Goal: Task Accomplishment & Management: Manage account settings

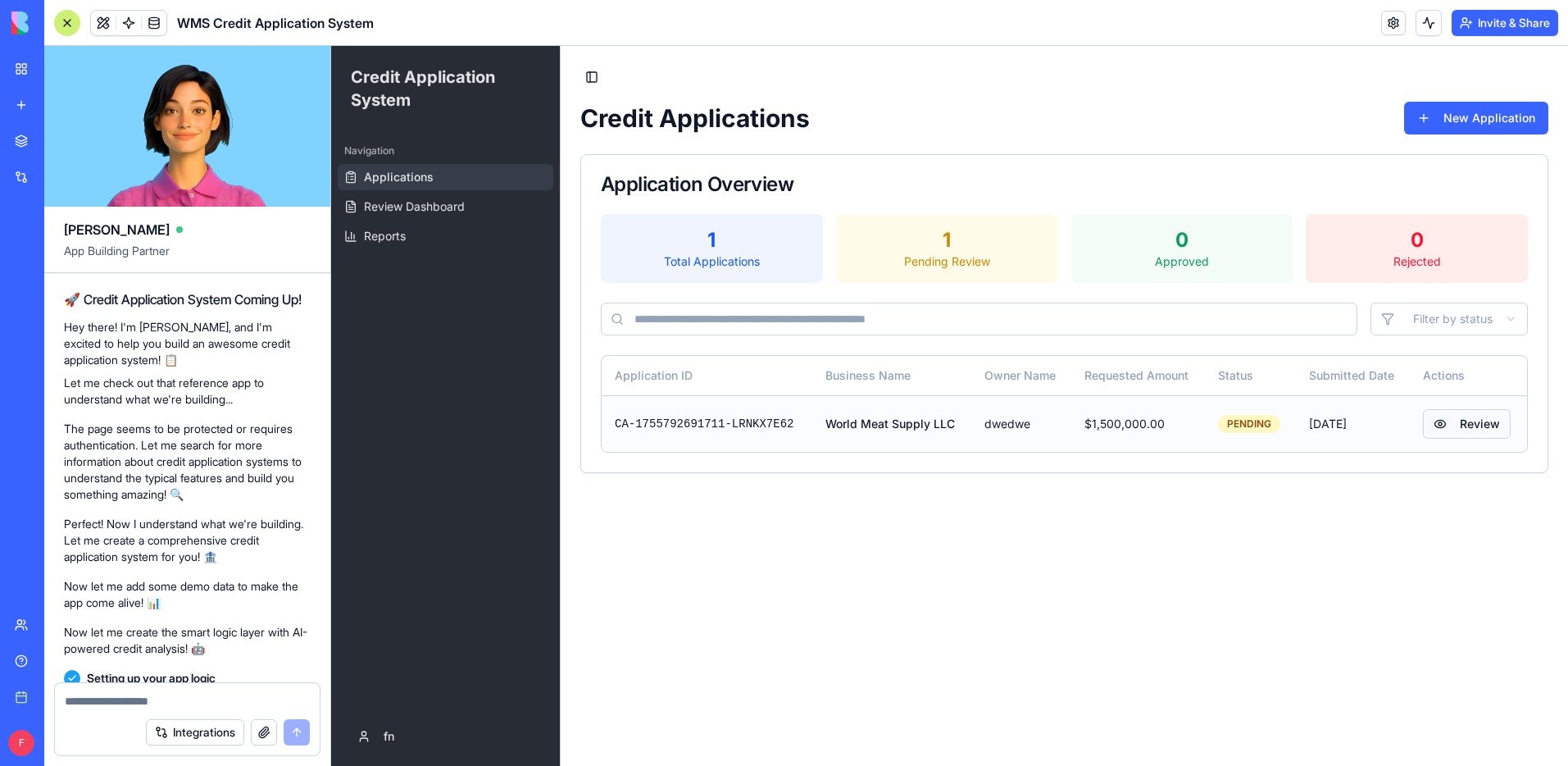
click at [1456, 423] on button "Review" at bounding box center [1467, 424] width 88 height 29
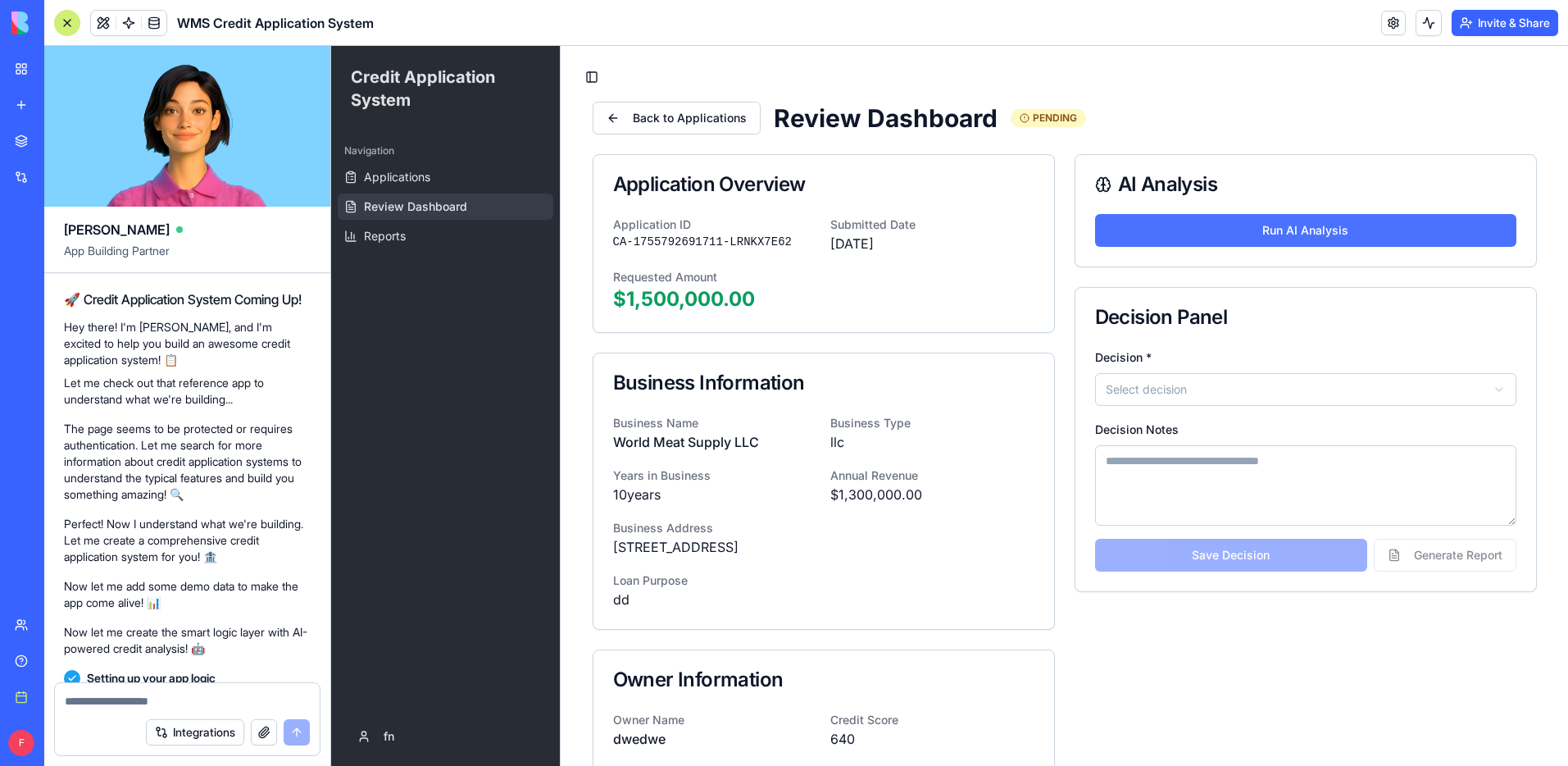
click at [1190, 237] on button "Run AI Analysis" at bounding box center [1306, 230] width 422 height 33
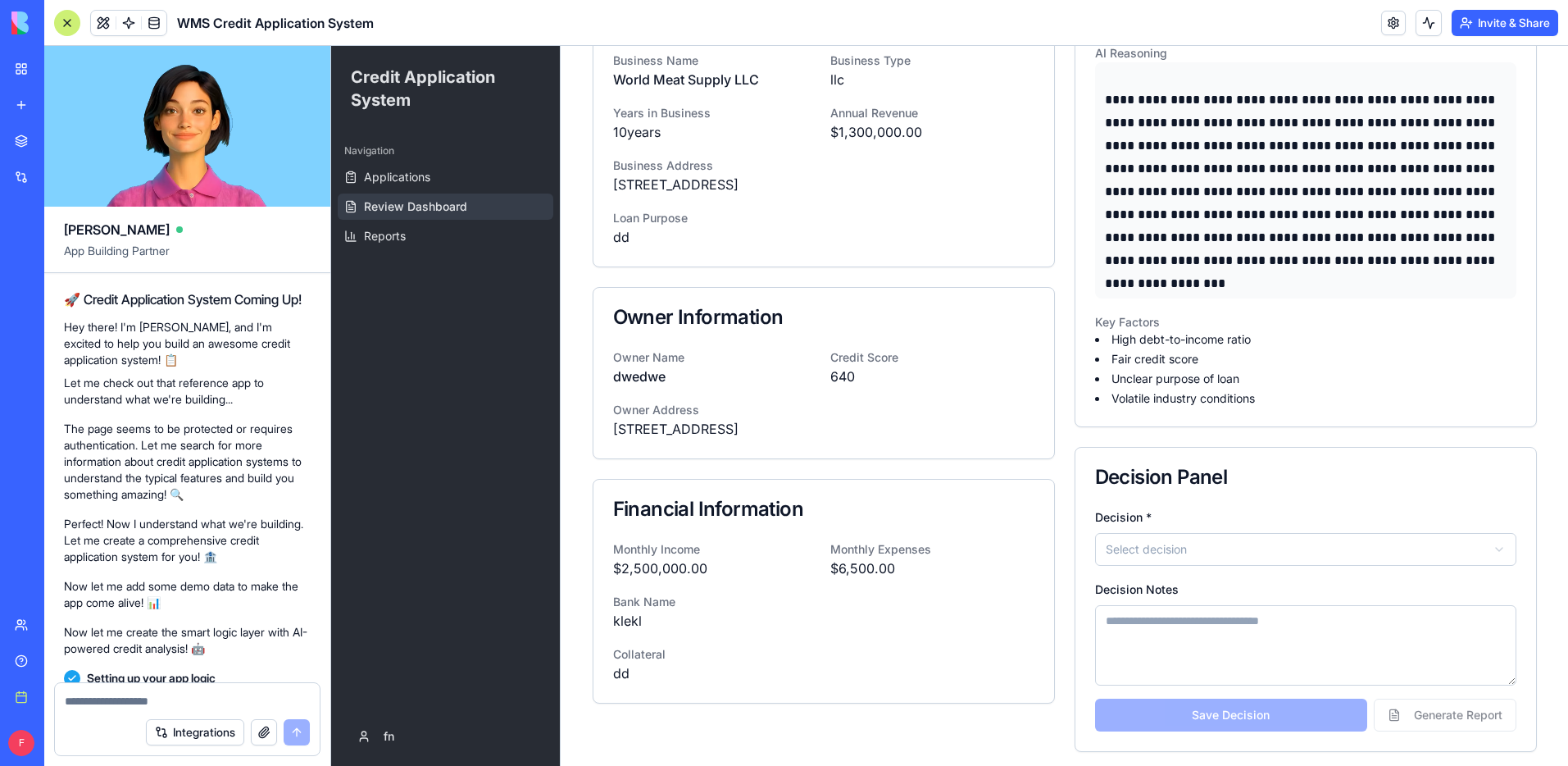
scroll to position [368, 0]
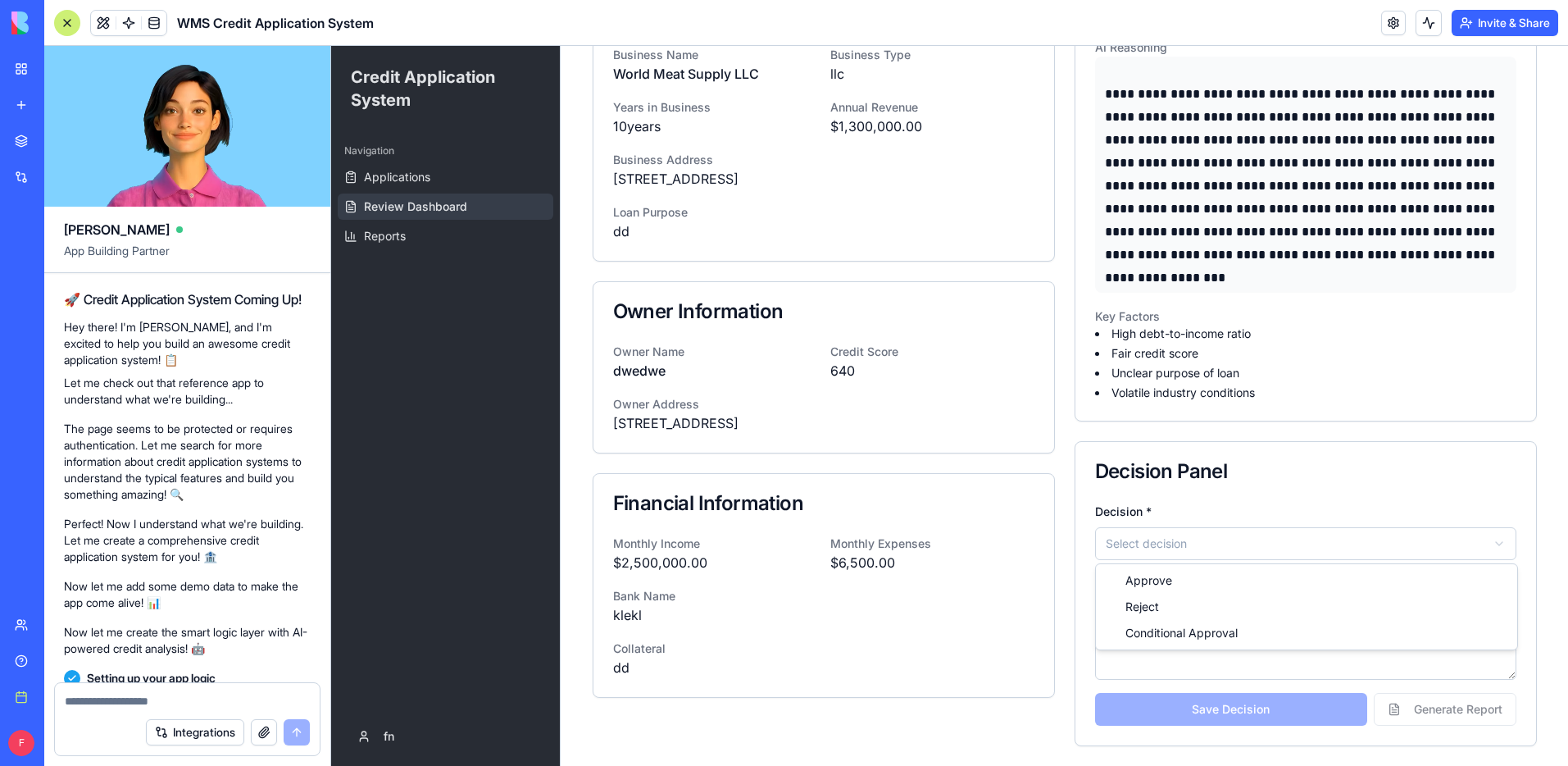
click at [1269, 540] on html "Credit Application System Navigation Applications Review Dashboard Reports fn T…" at bounding box center [950, 222] width 1237 height 1089
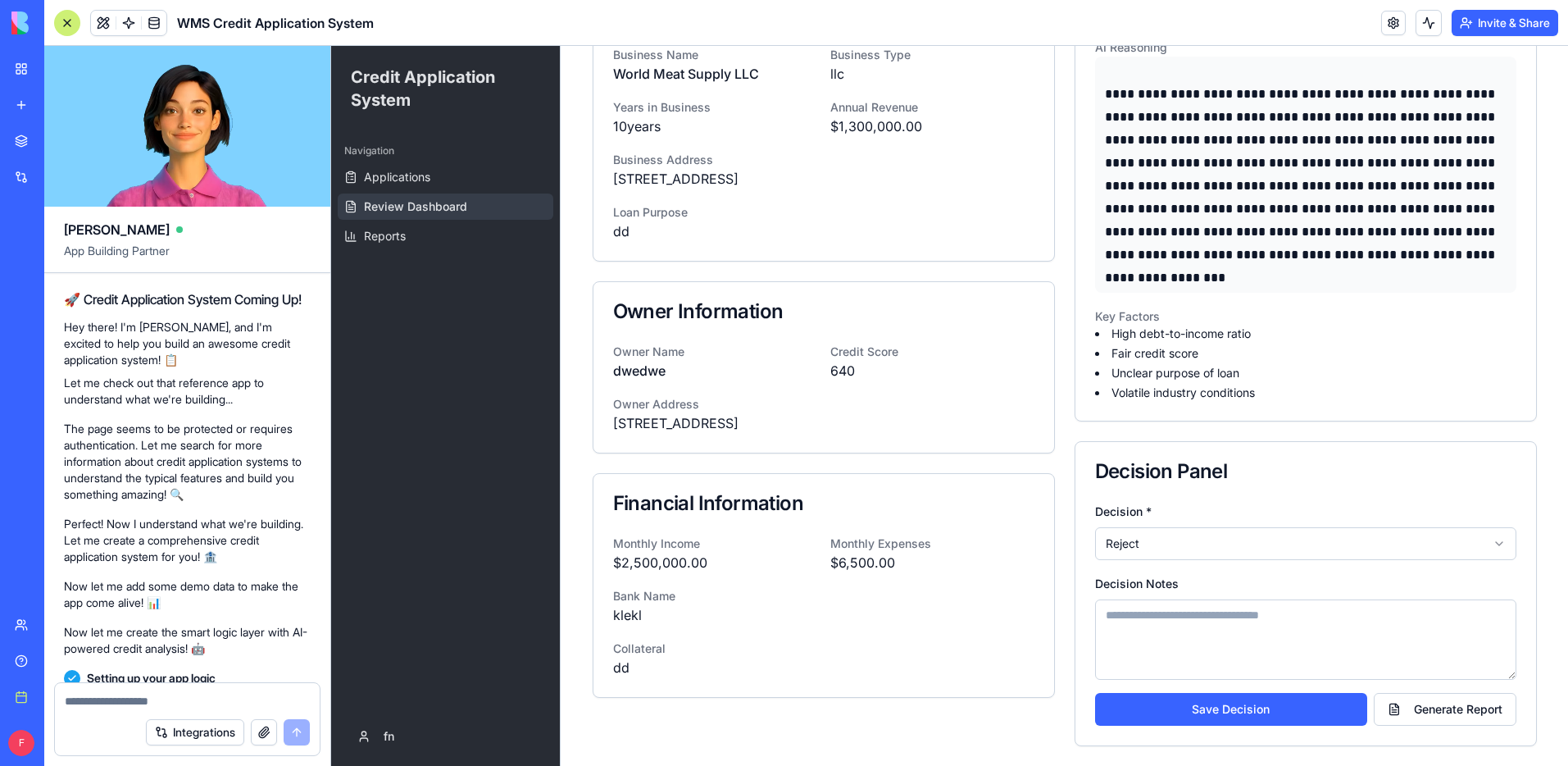
click at [1199, 636] on textarea "Decision Notes" at bounding box center [1306, 640] width 422 height 80
type textarea "**********"
click at [1314, 705] on button "Save Decision" at bounding box center [1231, 709] width 273 height 33
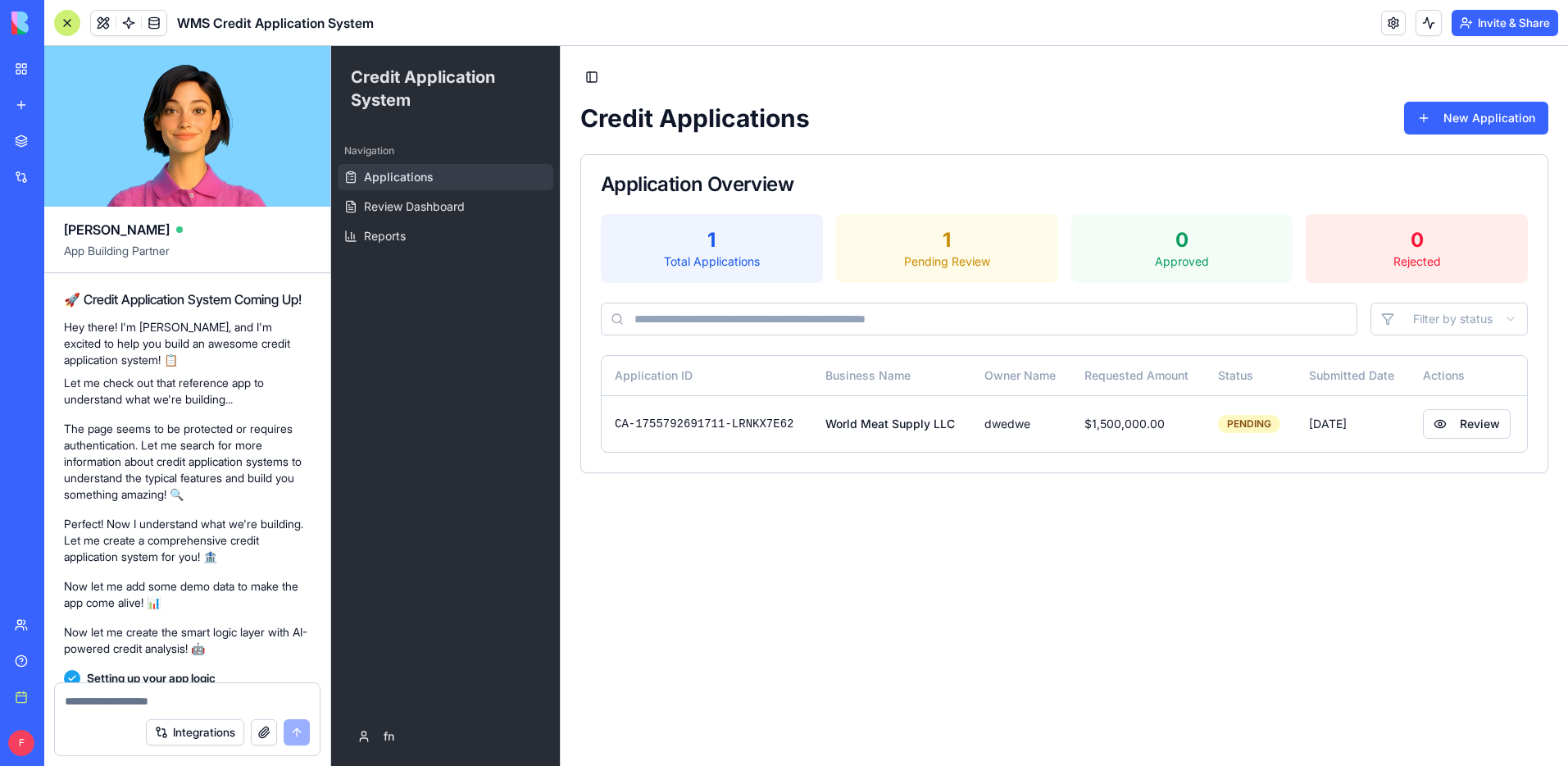
scroll to position [0, 0]
click at [1475, 431] on button "Review" at bounding box center [1469, 424] width 88 height 29
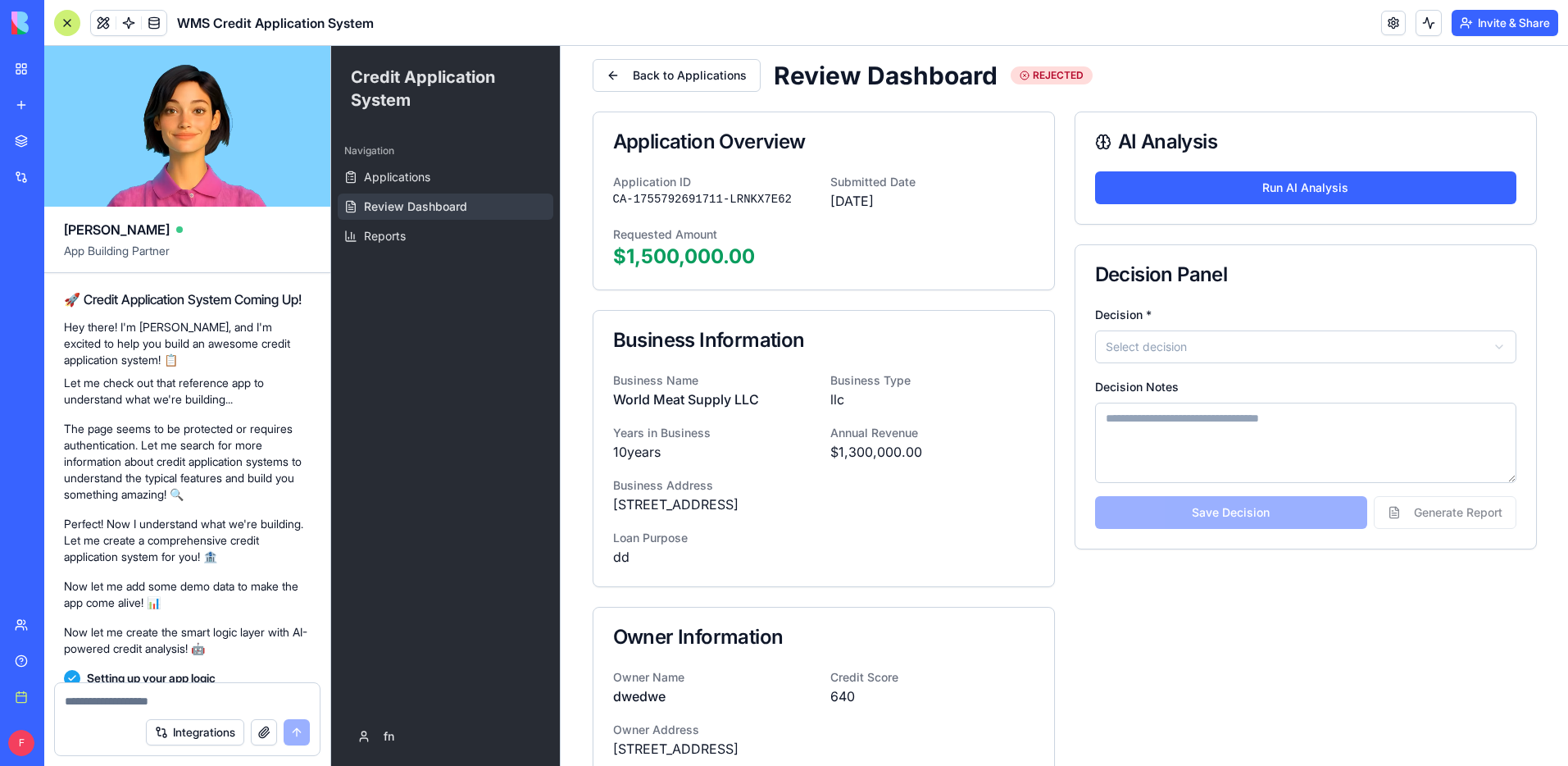
scroll to position [13, 0]
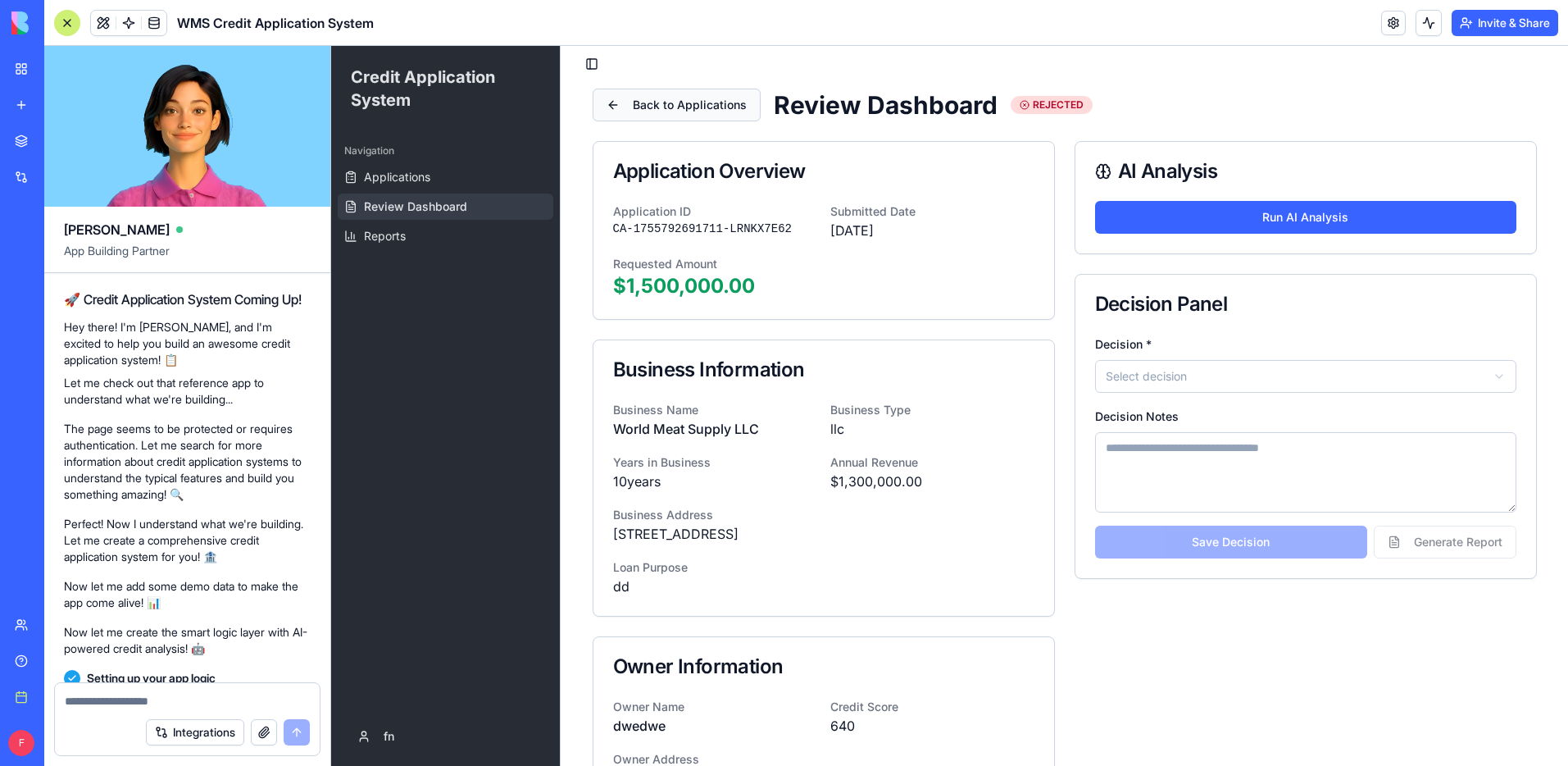
click at [705, 111] on button "Back to Applications" at bounding box center [676, 105] width 168 height 33
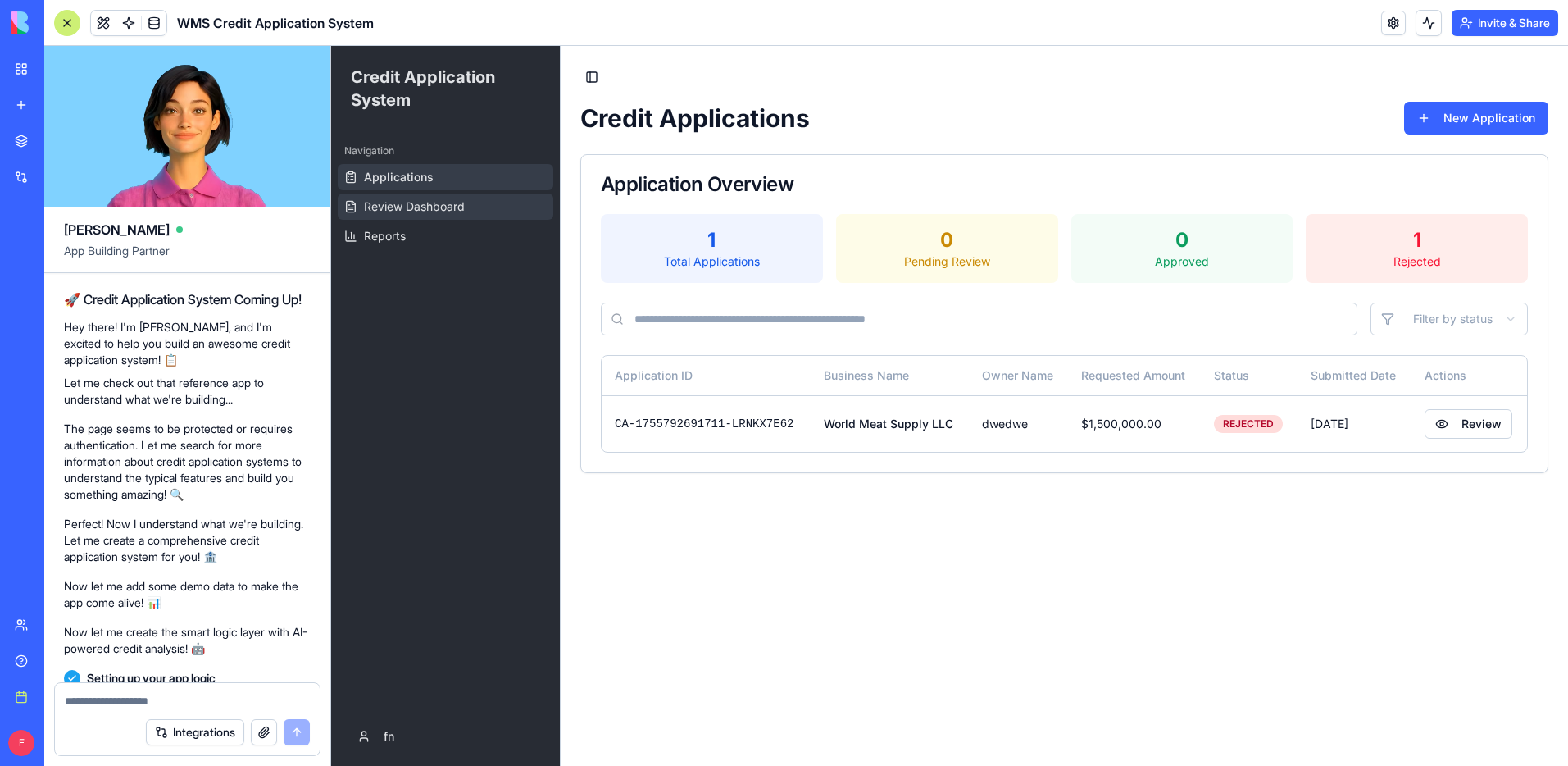
click at [471, 208] on link "Review Dashboard" at bounding box center [445, 206] width 215 height 26
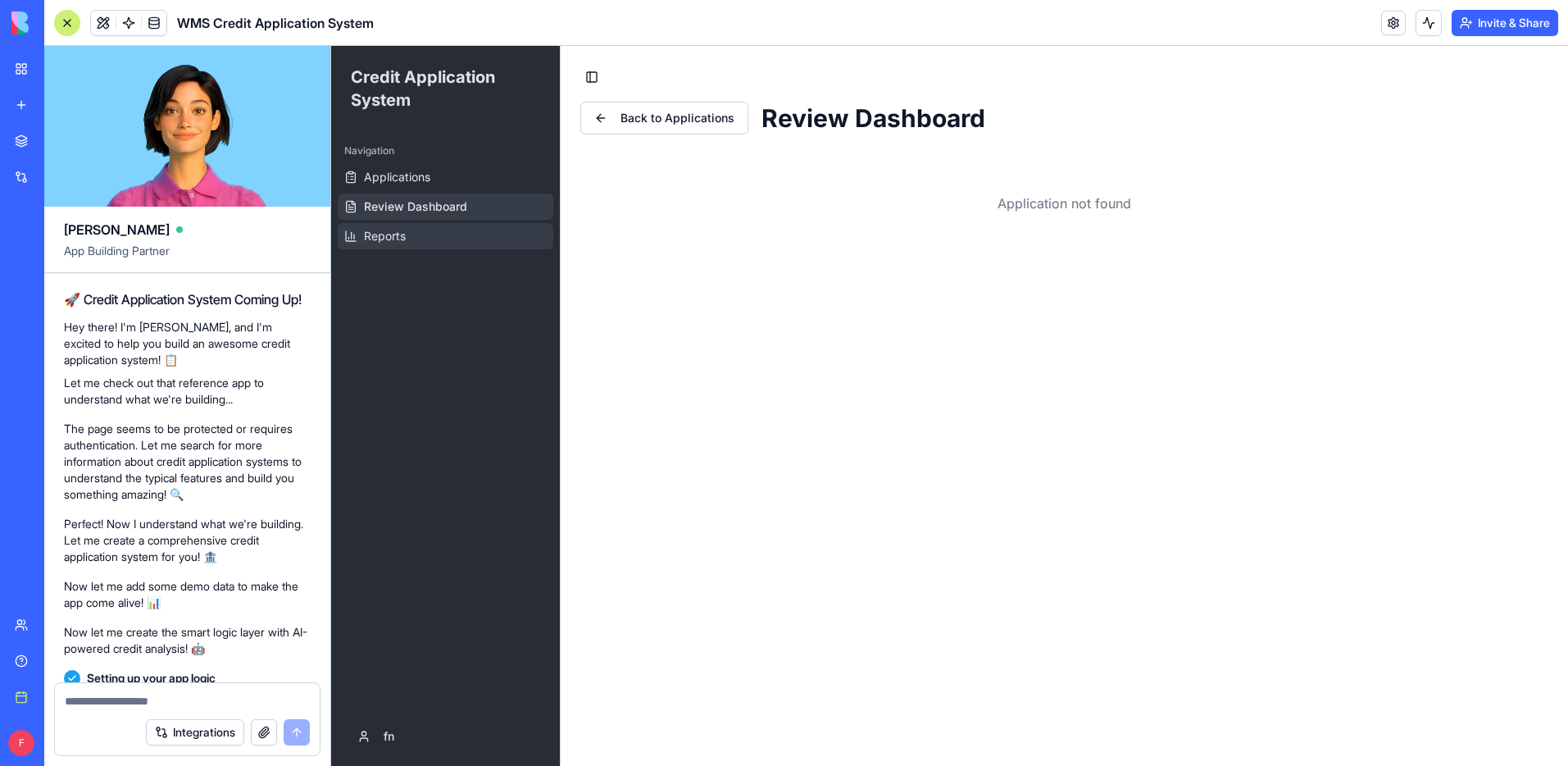
click at [416, 232] on link "Reports" at bounding box center [445, 236] width 215 height 26
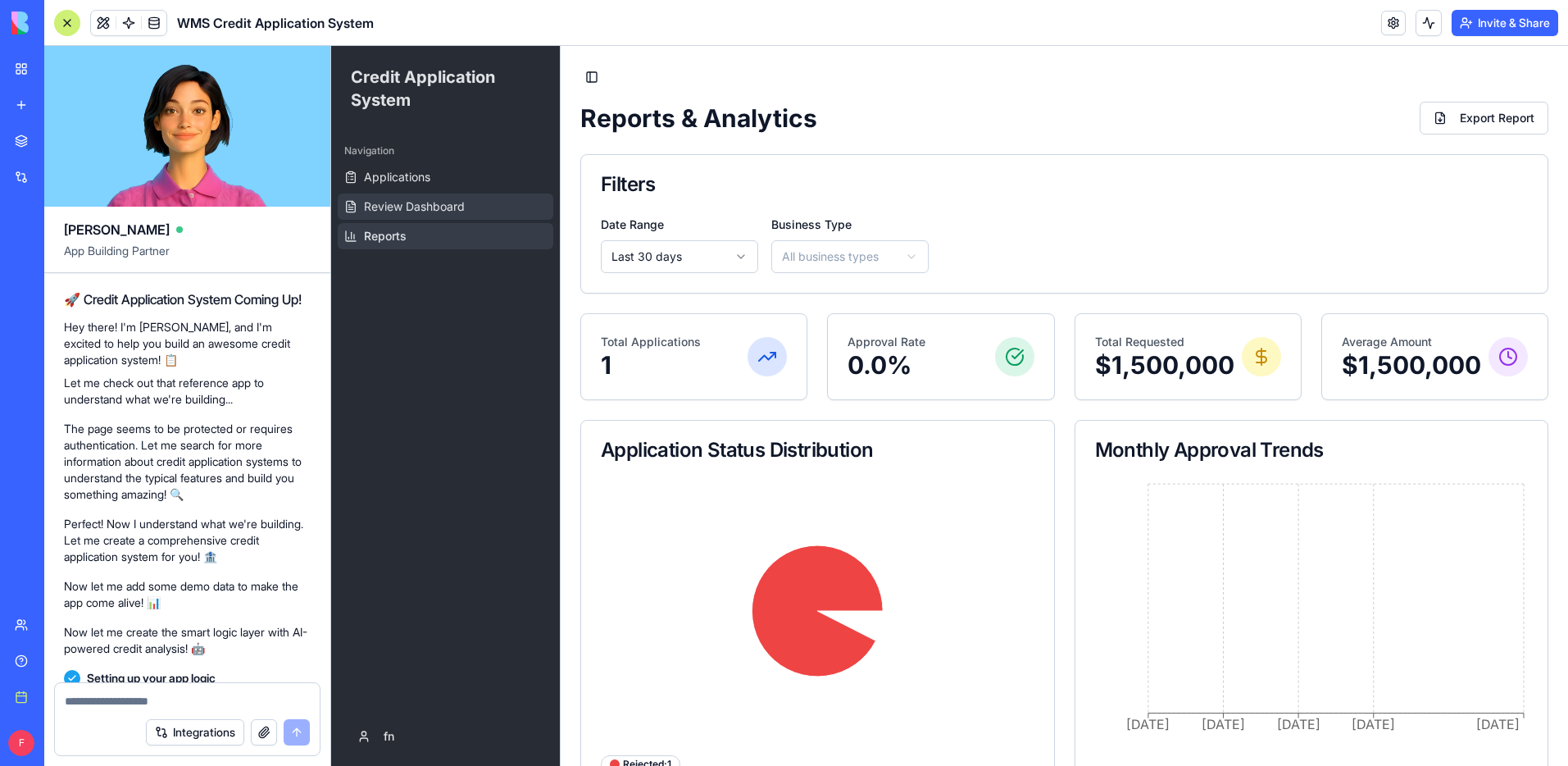
click at [457, 200] on span "Review Dashboard" at bounding box center [414, 206] width 101 height 16
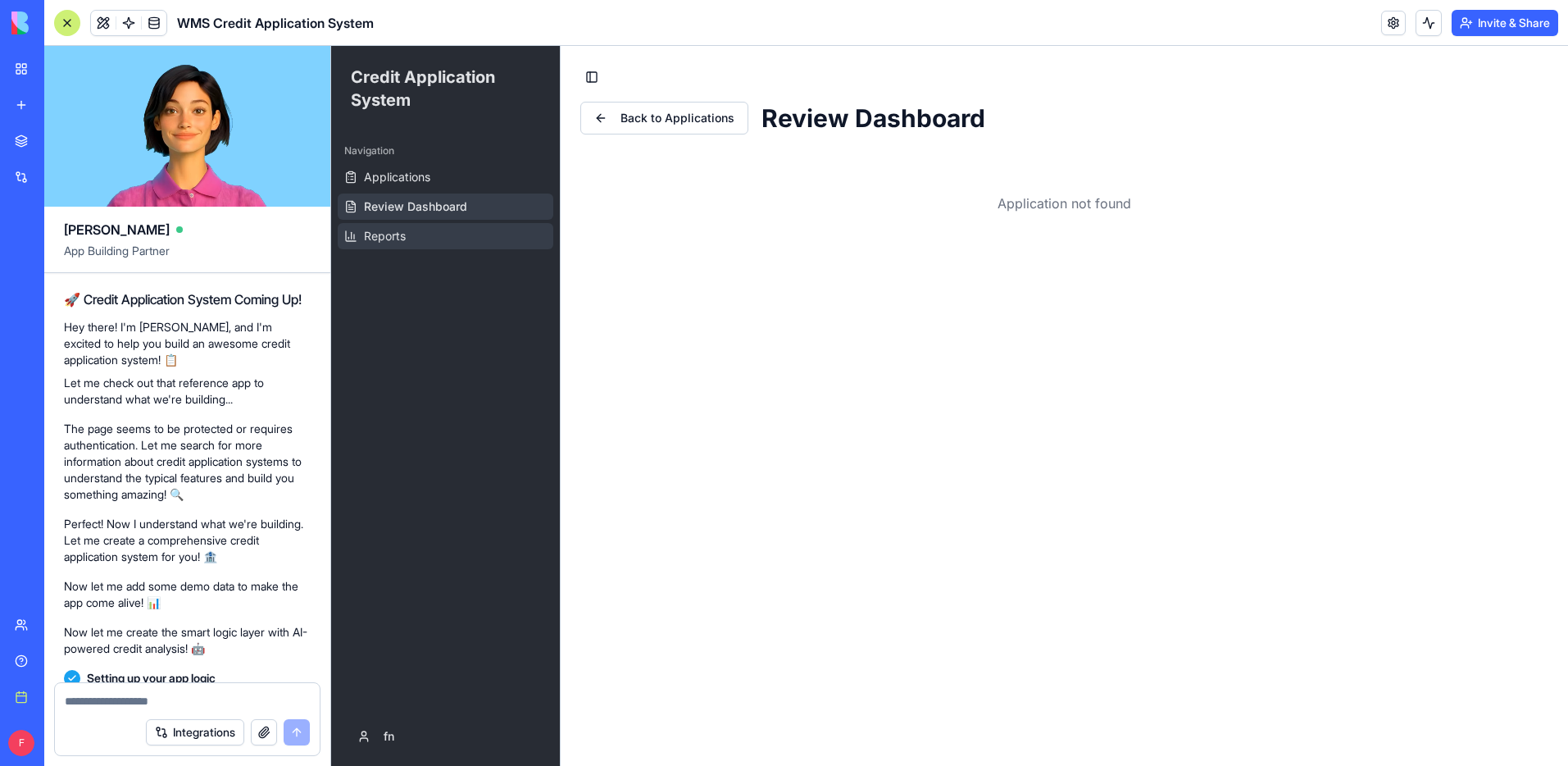
click at [425, 244] on link "Reports" at bounding box center [445, 236] width 215 height 26
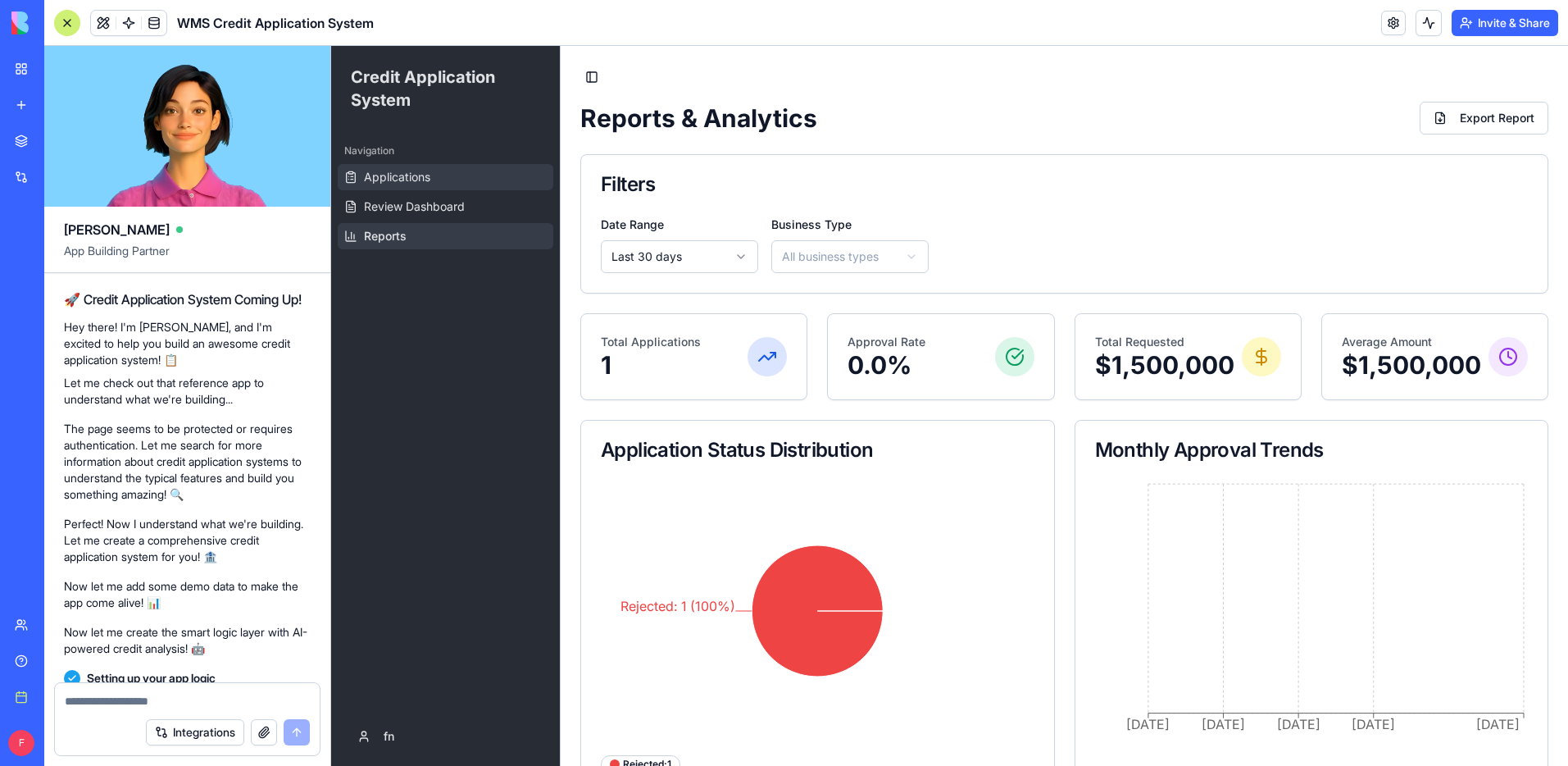
click at [465, 189] on link "Applications" at bounding box center [445, 177] width 215 height 26
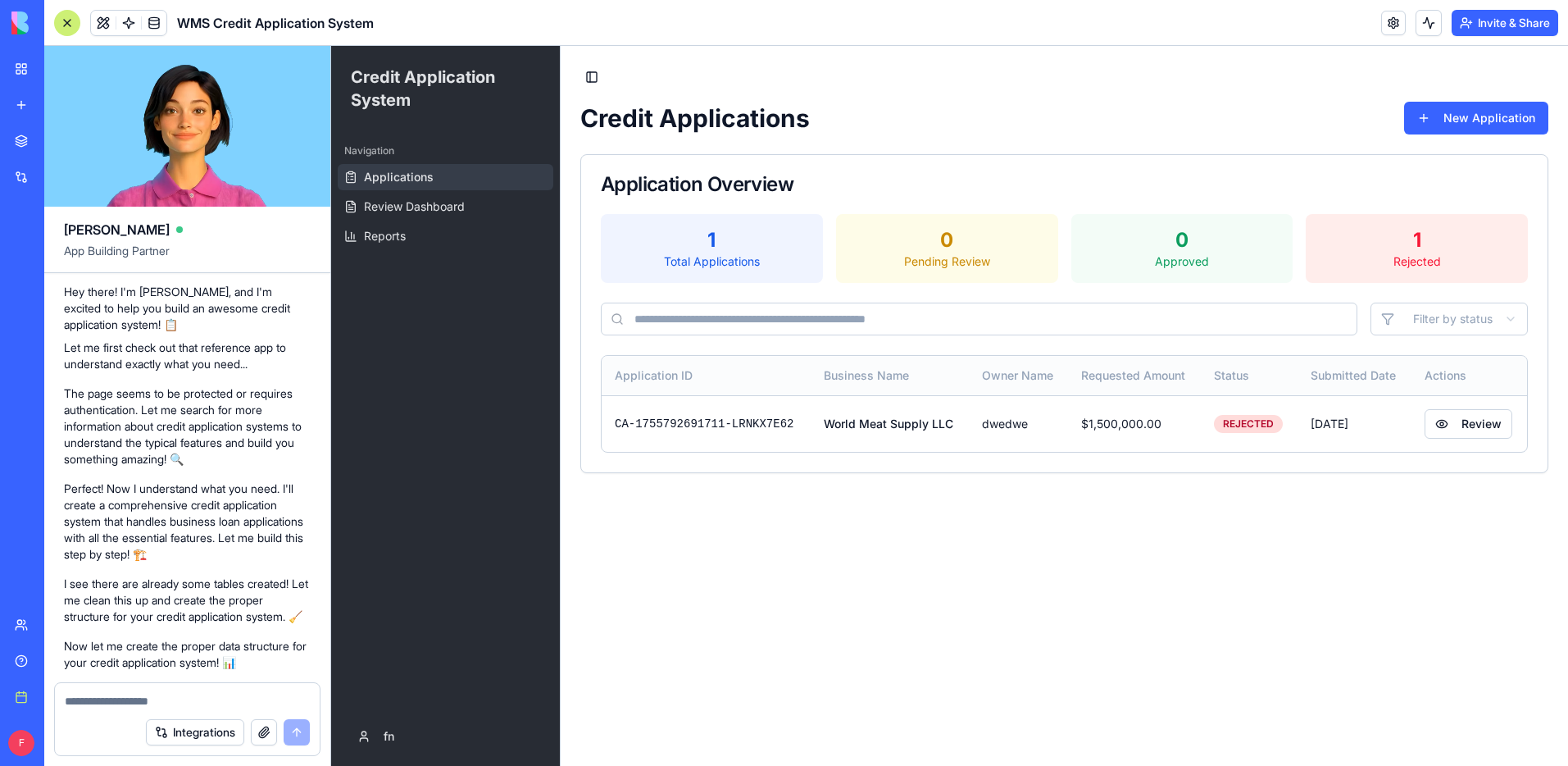
scroll to position [1032, 0]
click at [1381, 26] on link at bounding box center [1394, 23] width 25 height 25
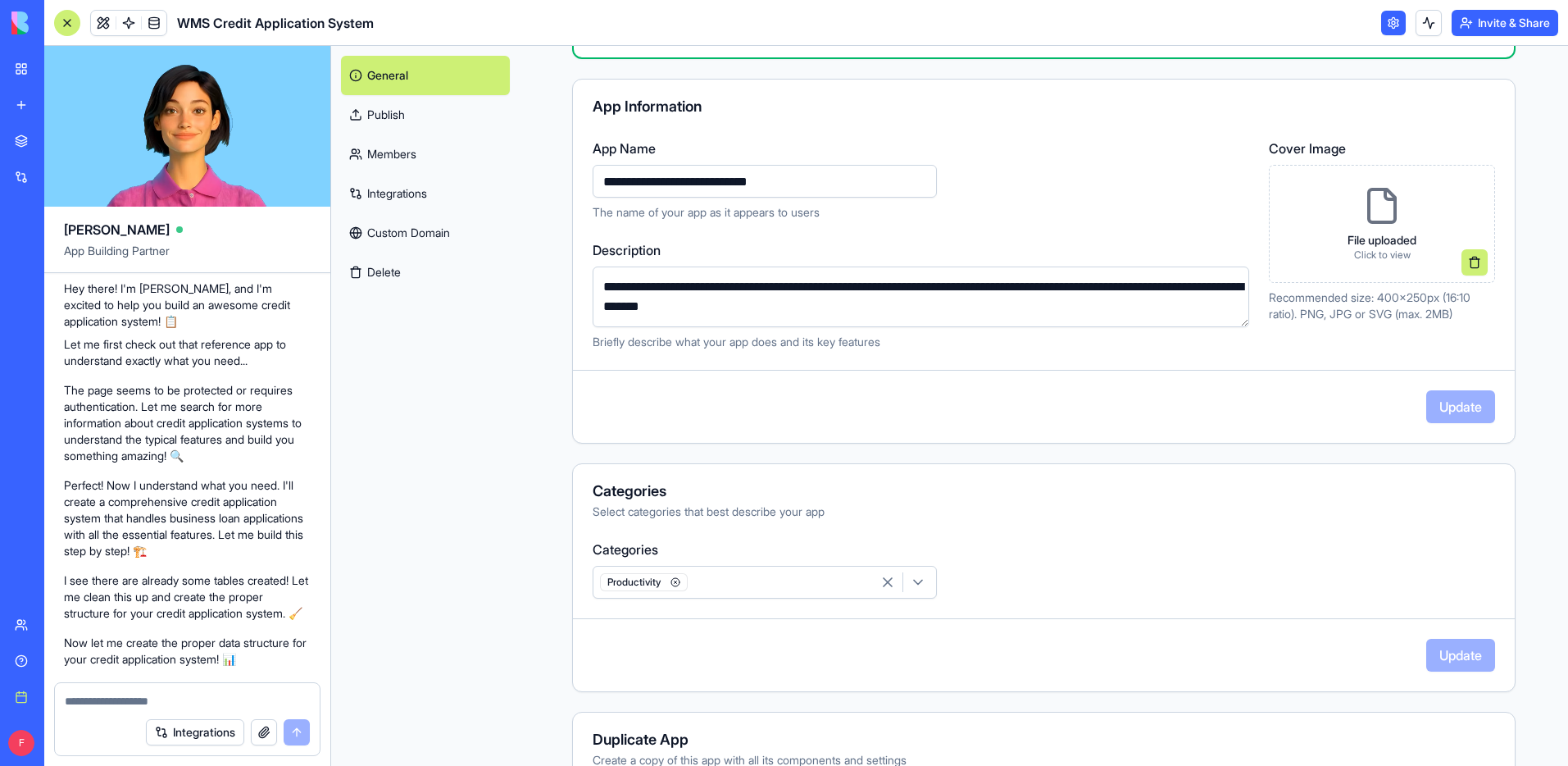
scroll to position [92, 0]
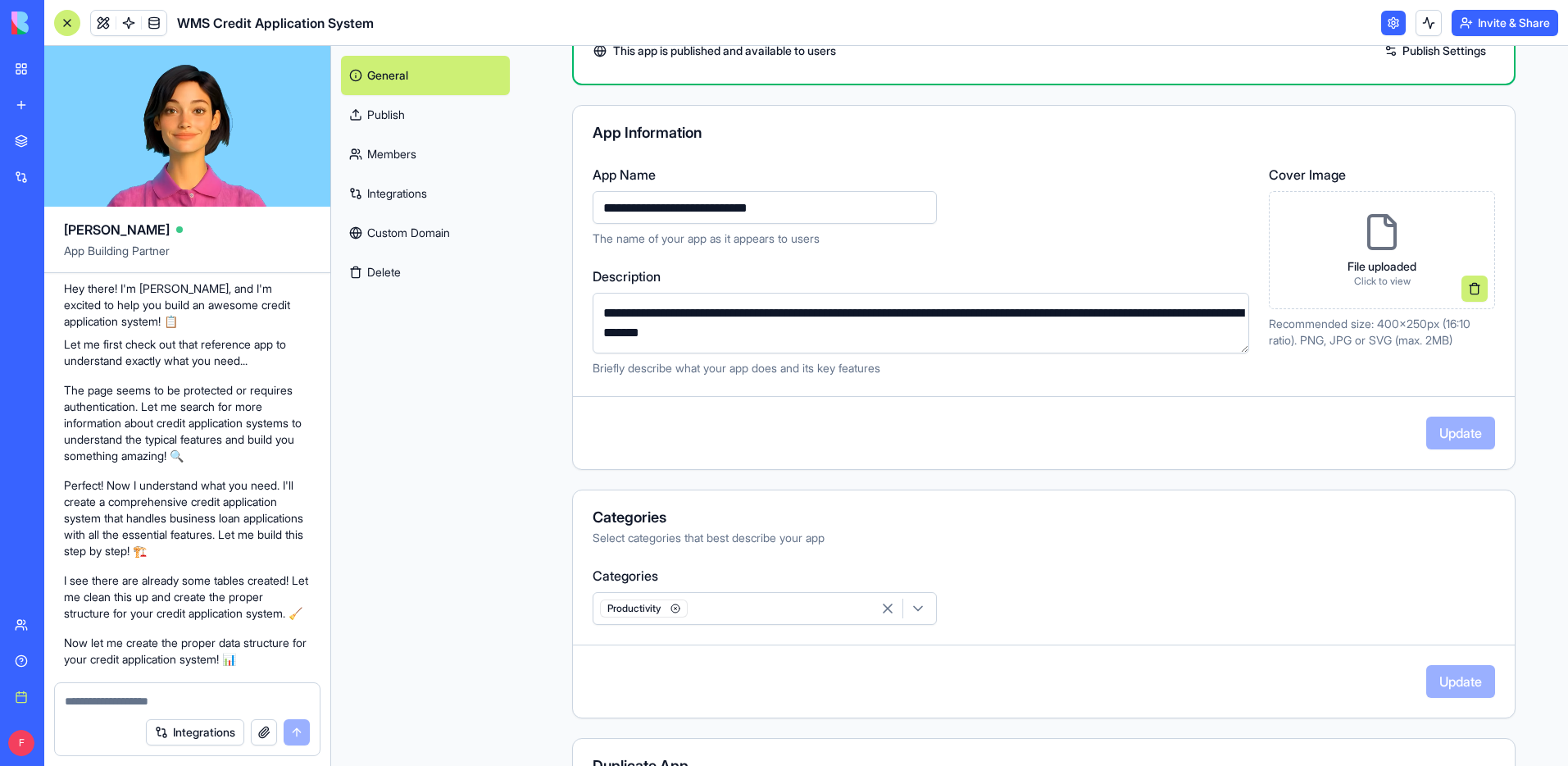
click at [415, 231] on link "Custom Domain" at bounding box center [425, 233] width 169 height 39
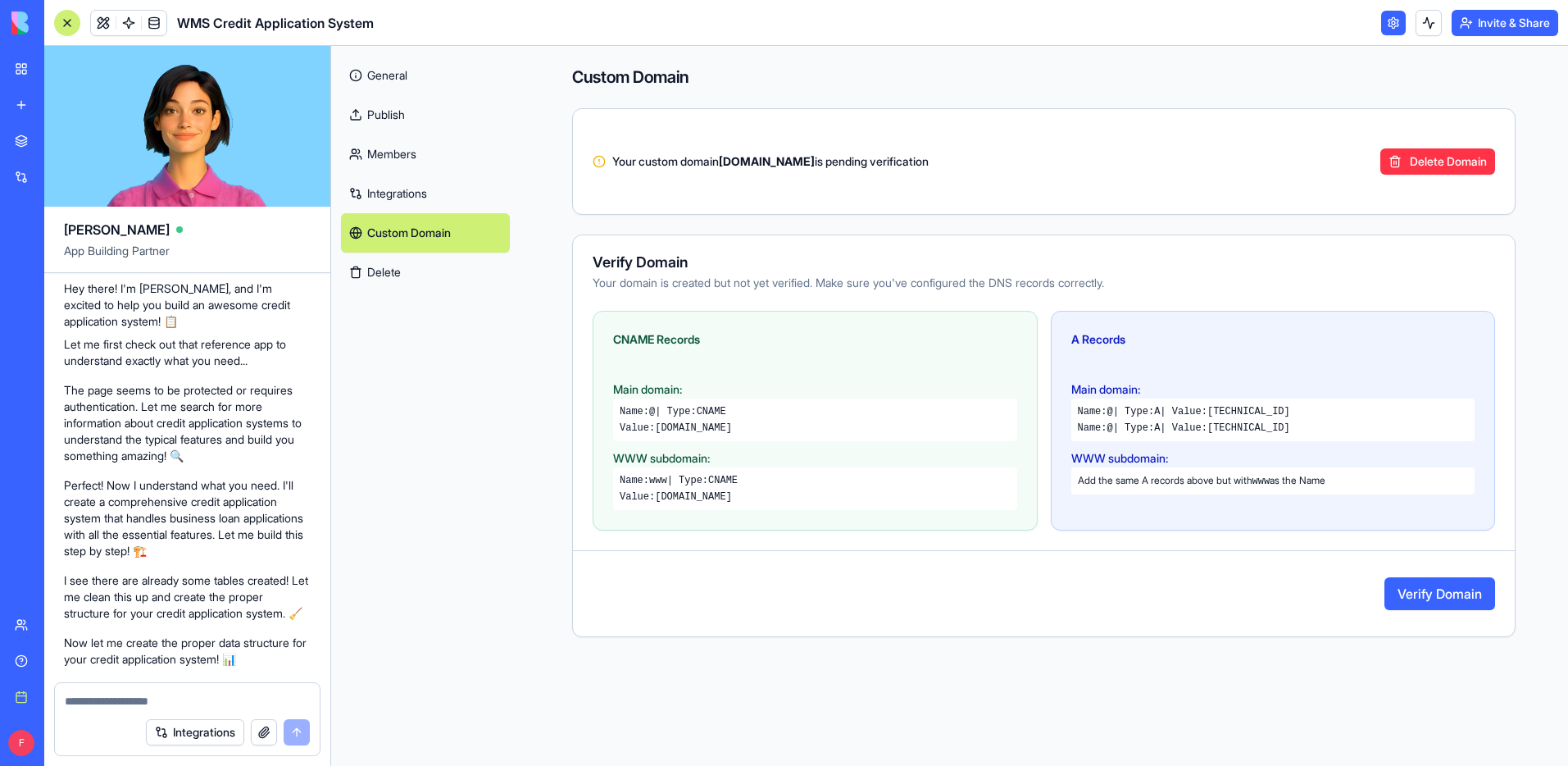
click at [375, 73] on link "General" at bounding box center [425, 75] width 169 height 39
